Goal: Task Accomplishment & Management: Use online tool/utility

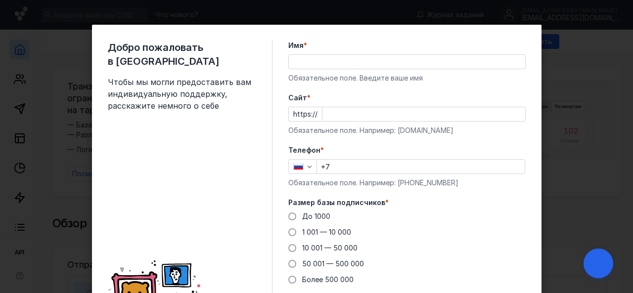
scroll to position [49, 0]
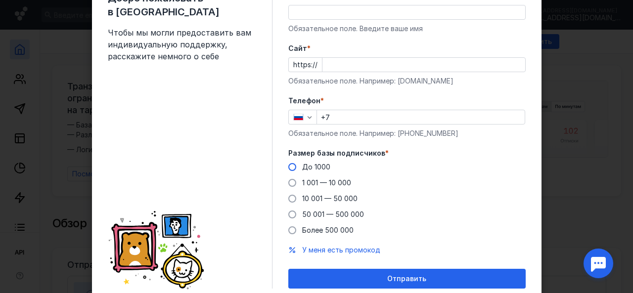
click at [288, 167] on span at bounding box center [292, 167] width 8 height 8
click at [0, 0] on input "До 1000" at bounding box center [0, 0] width 0 height 0
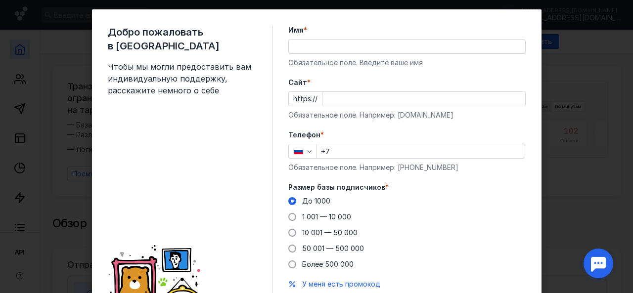
scroll to position [0, 0]
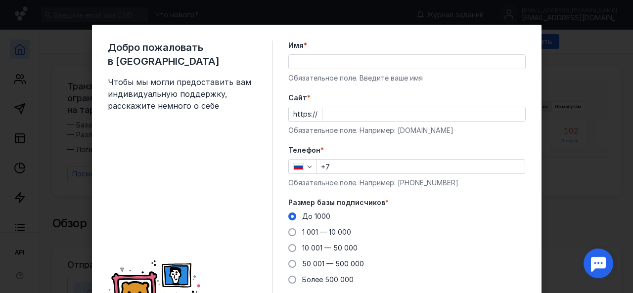
click at [331, 58] on input "Имя *" at bounding box center [407, 62] width 236 height 14
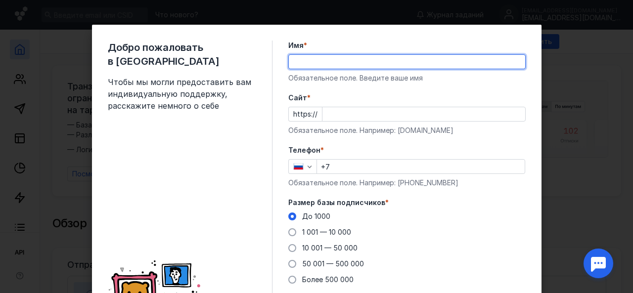
type input "[PERSON_NAME]"
click at [356, 119] on input "Cайт *" at bounding box center [423, 114] width 203 height 14
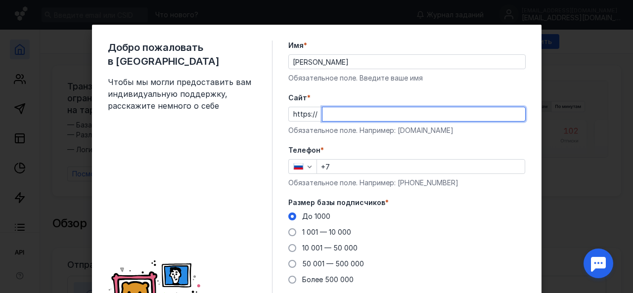
click at [365, 167] on div "Телефон * +7 Обязательное поле. Например: [PHONE_NUMBER]" at bounding box center [406, 166] width 237 height 43
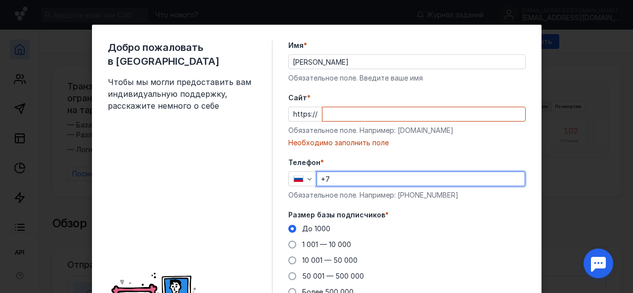
click at [347, 118] on input "Cайт *" at bounding box center [423, 114] width 203 height 14
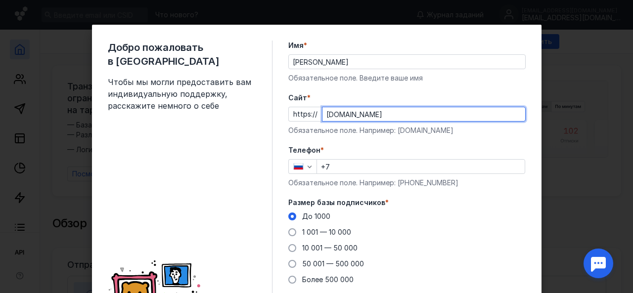
type input "[DOMAIN_NAME]"
click at [387, 139] on form "Имя * [PERSON_NAME] Обязательное поле. Введите ваше имя [PERSON_NAME] * https:/…" at bounding box center [406, 190] width 237 height 298
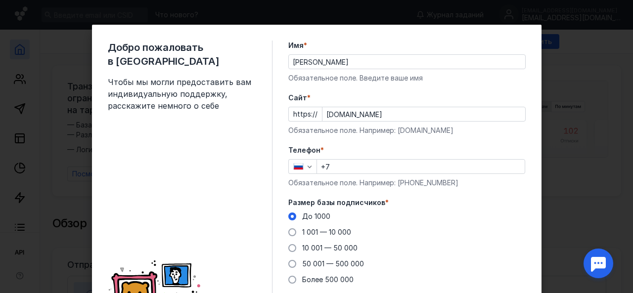
click at [353, 163] on input "+7" at bounding box center [421, 167] width 208 height 14
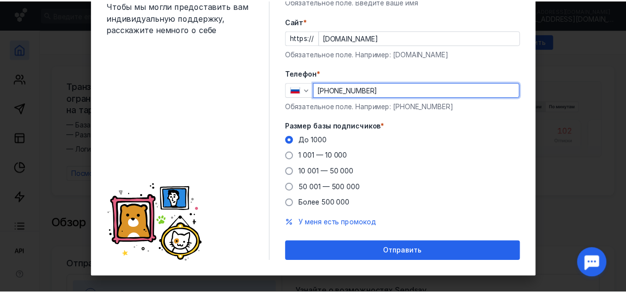
scroll to position [85, 0]
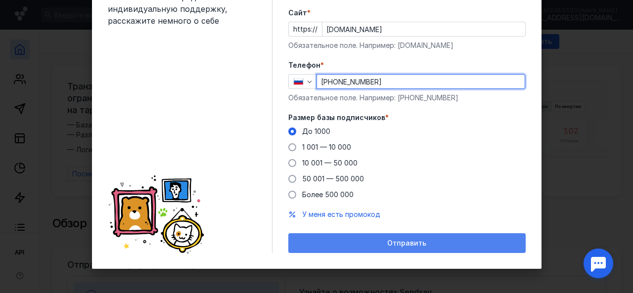
type input "[PHONE_NUMBER]"
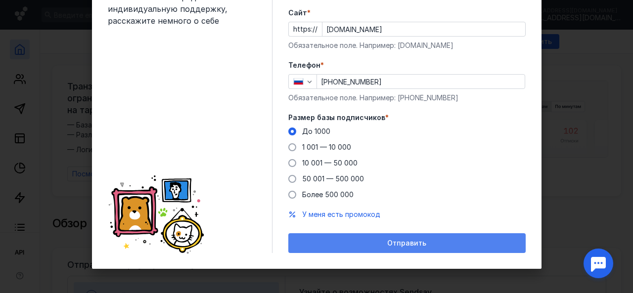
click at [402, 241] on span "Отправить" at bounding box center [406, 243] width 39 height 8
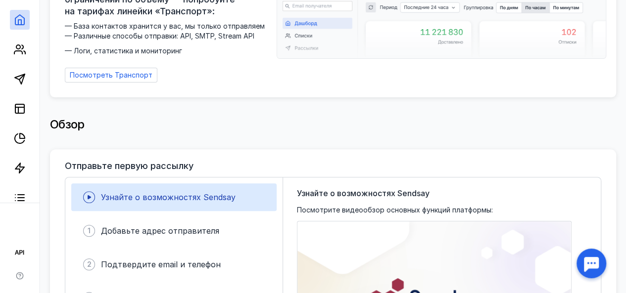
scroll to position [0, 0]
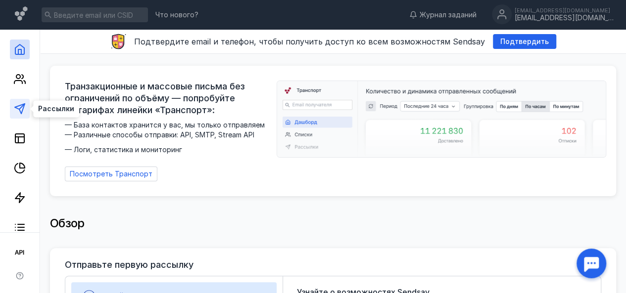
click at [17, 107] on icon at bounding box center [20, 109] width 12 height 12
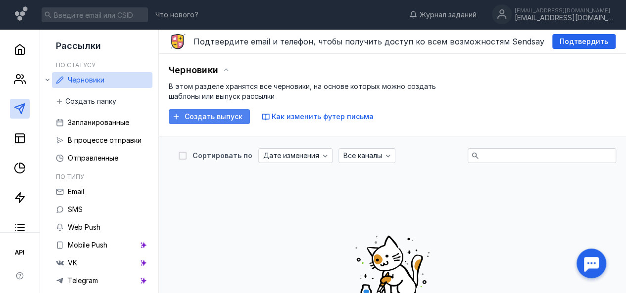
click at [224, 116] on span "Создать выпуск" at bounding box center [213, 117] width 58 height 8
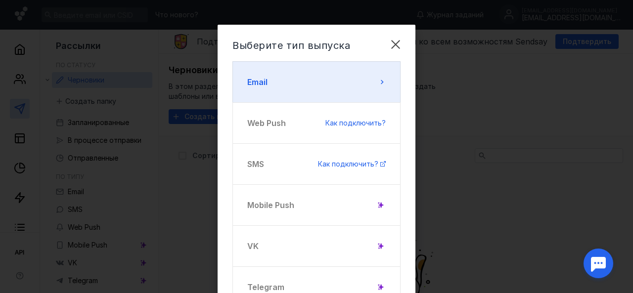
click at [381, 84] on icon at bounding box center [382, 82] width 2 height 4
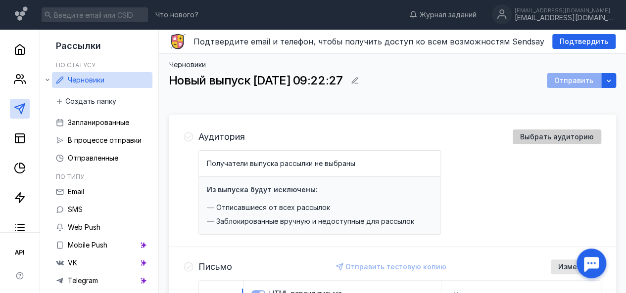
click at [564, 136] on span "Выбрать аудиторию" at bounding box center [557, 137] width 74 height 8
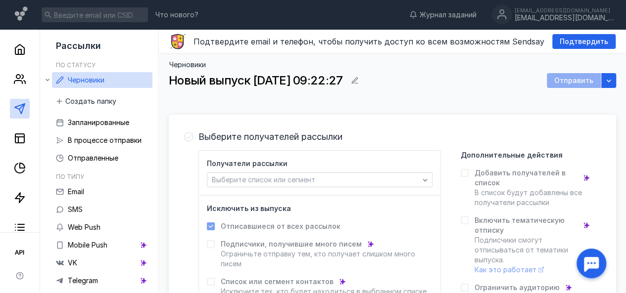
scroll to position [49, 0]
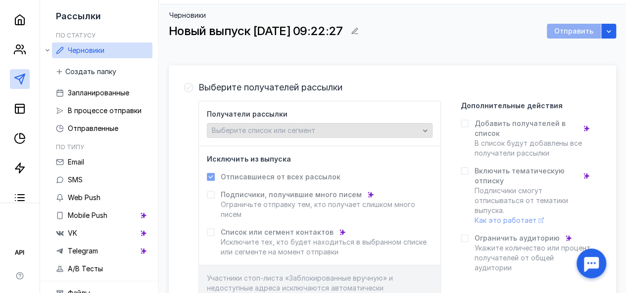
click at [430, 135] on div "button" at bounding box center [425, 131] width 10 height 10
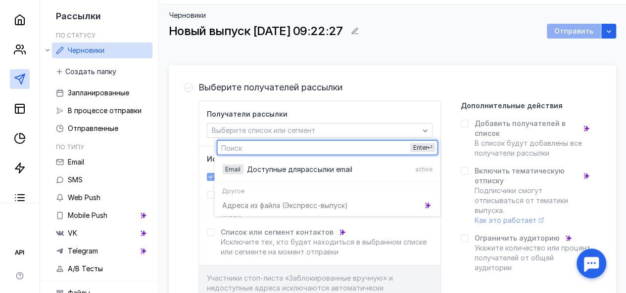
click at [430, 82] on div "Выберите получателей рассылки" at bounding box center [399, 87] width 403 height 15
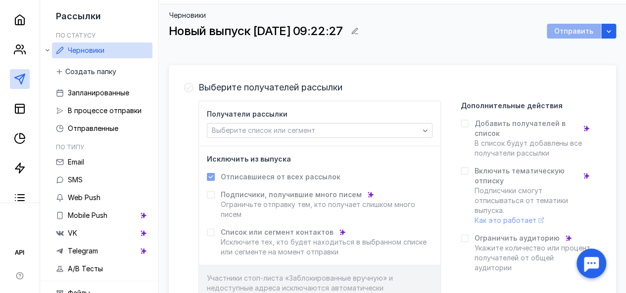
scroll to position [99, 0]
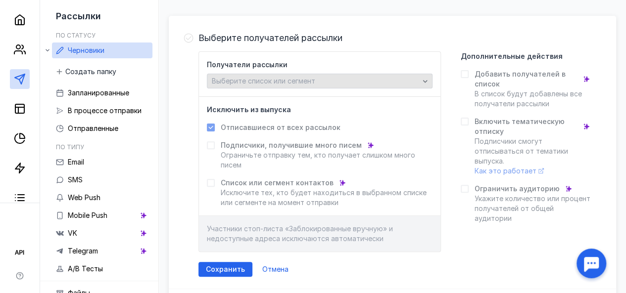
click at [411, 80] on div "Выберите список или сегмент" at bounding box center [315, 81] width 212 height 8
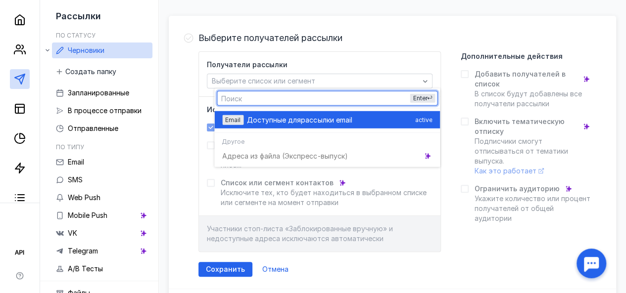
click at [368, 120] on div "Доступные для рассылки email" at bounding box center [329, 120] width 164 height 10
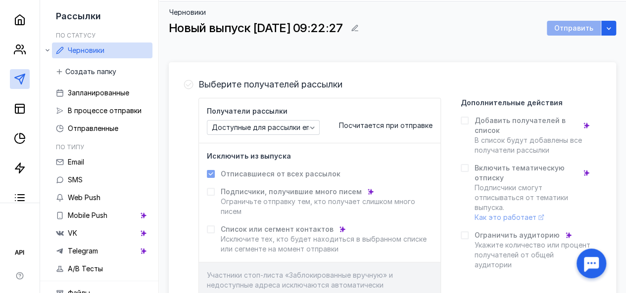
scroll to position [49, 0]
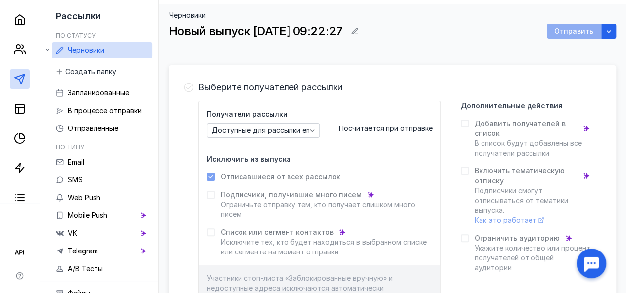
click at [468, 125] on icon at bounding box center [464, 123] width 7 height 7
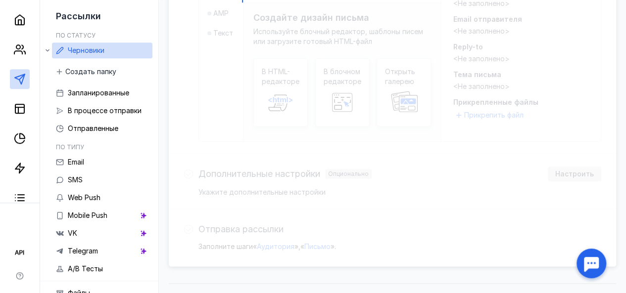
scroll to position [148, 0]
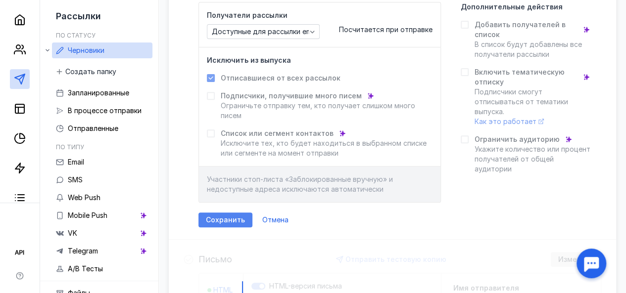
click at [245, 217] on span "Сохранить" at bounding box center [225, 220] width 39 height 8
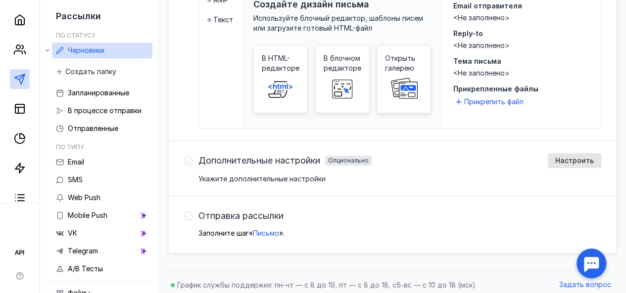
scroll to position [332, 0]
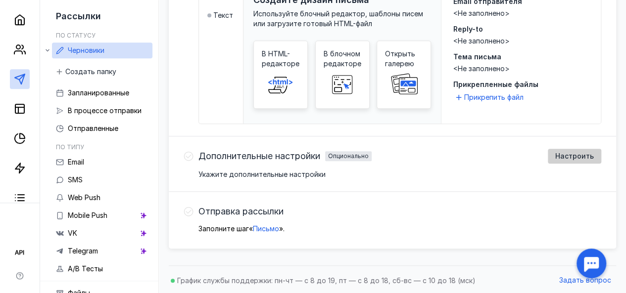
click at [573, 157] on span "Настроить" at bounding box center [574, 156] width 39 height 8
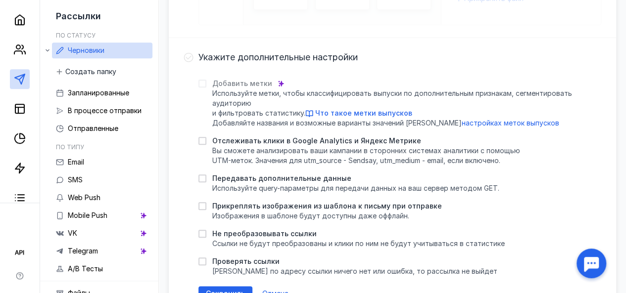
scroll to position [480, 0]
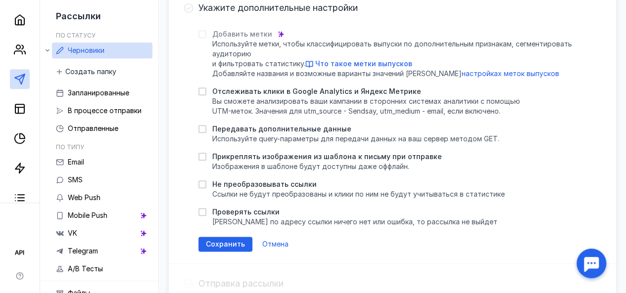
drag, startPoint x: 210, startPoint y: 156, endPoint x: 222, endPoint y: 161, distance: 13.3
click at [204, 156] on icon at bounding box center [202, 156] width 4 height 3
click at [205, 156] on input "Прикреплять изображения из шаблона к письму при отправке Изображения в шаблоне …" at bounding box center [201, 155] width 6 height 6
checkbox input "true"
click at [206, 32] on icon at bounding box center [202, 34] width 7 height 7
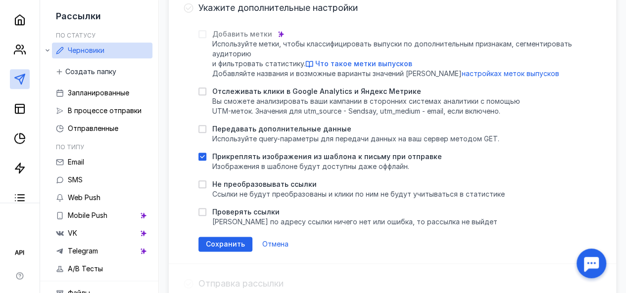
drag, startPoint x: 223, startPoint y: 238, endPoint x: 248, endPoint y: 236, distance: 25.8
click at [223, 240] on span "Сохранить" at bounding box center [225, 244] width 39 height 8
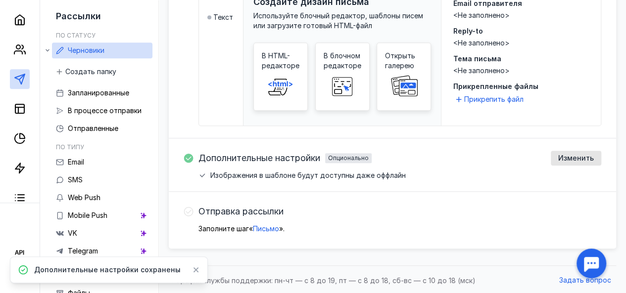
scroll to position [231, 0]
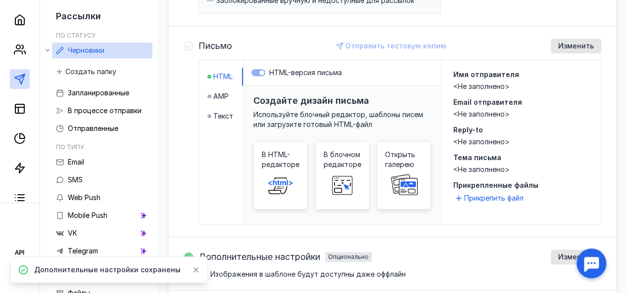
click at [477, 78] on div "Имя отправителя" at bounding box center [521, 75] width 136 height 10
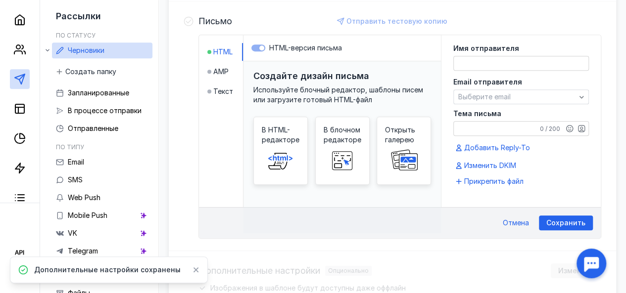
scroll to position [256, 0]
click at [482, 64] on textarea at bounding box center [521, 63] width 135 height 14
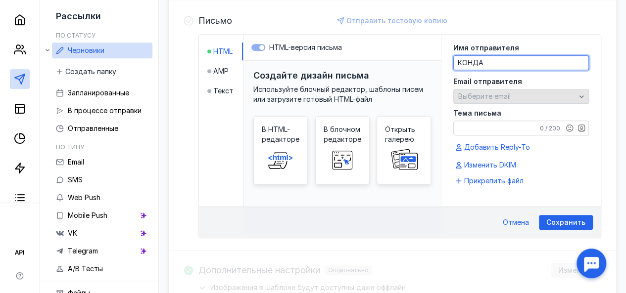
type textarea "КОНДА"
click at [501, 94] on span "Выберите email" at bounding box center [484, 96] width 52 height 8
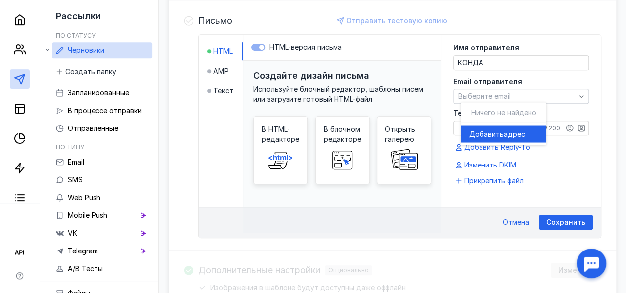
click at [501, 129] on span "Добавить" at bounding box center [485, 134] width 35 height 10
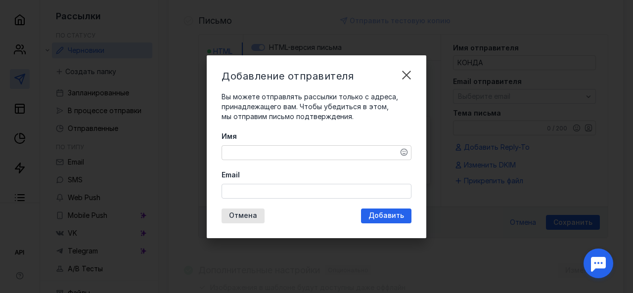
click at [298, 155] on textarea "Имя" at bounding box center [316, 153] width 189 height 14
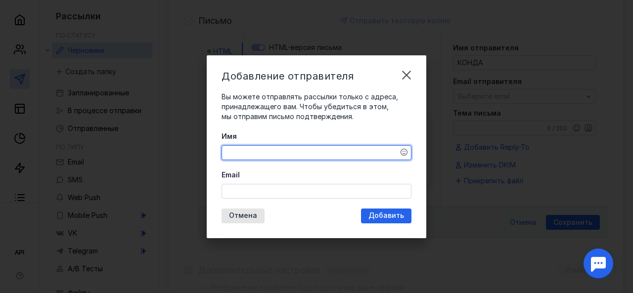
type textarea "[PERSON_NAME]"
type textarea "КОНДА"
click at [265, 195] on input "Email" at bounding box center [316, 191] width 189 height 14
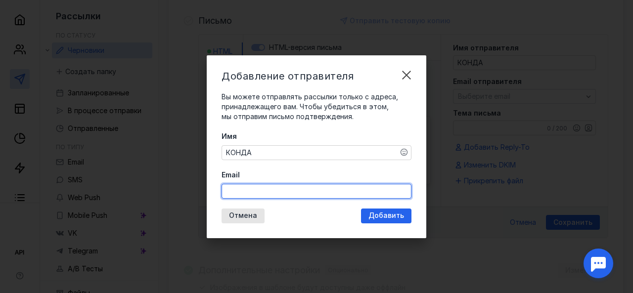
click at [259, 187] on input "Email" at bounding box center [316, 191] width 189 height 14
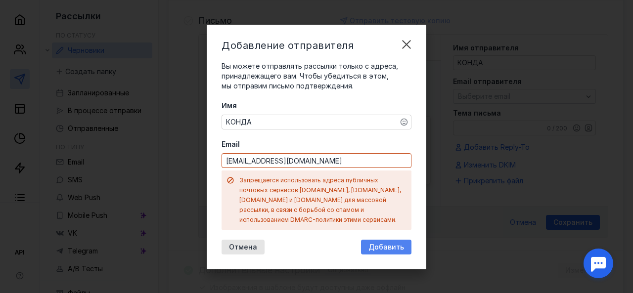
click at [391, 215] on div "Добавление отправителя Вы можете отправлять рассылки только с адреса, принадлеж…" at bounding box center [317, 147] width 220 height 245
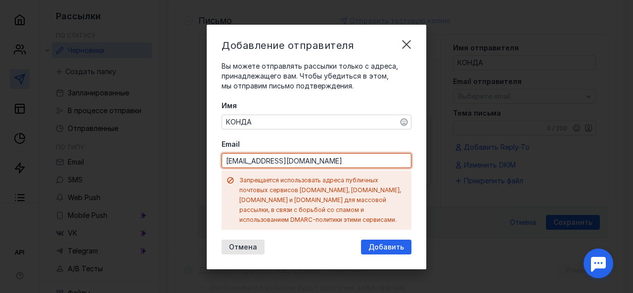
click at [291, 167] on input "[EMAIL_ADDRESS][DOMAIN_NAME]" at bounding box center [316, 161] width 189 height 14
type input "[EMAIL_ADDRESS][DOMAIN_NAME]"
click at [377, 243] on span "Добавить" at bounding box center [386, 247] width 36 height 8
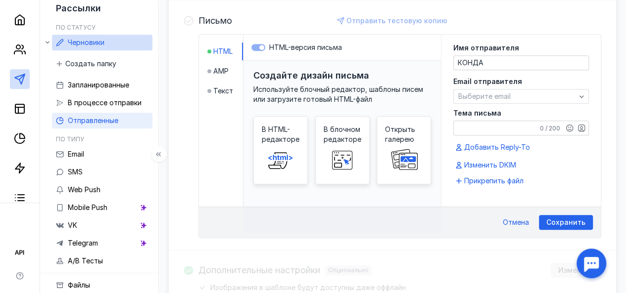
scroll to position [15, 0]
